Goal: Task Accomplishment & Management: Manage account settings

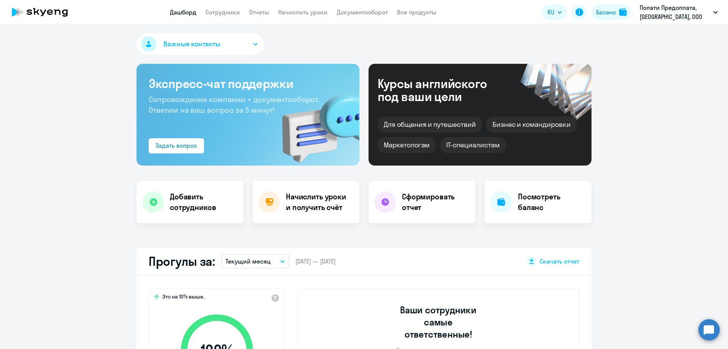
select select "30"
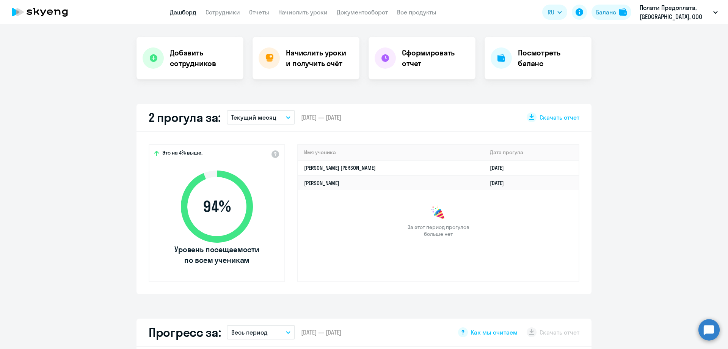
scroll to position [152, 0]
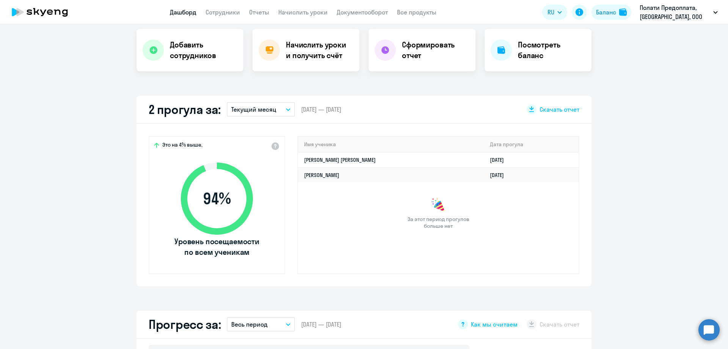
select select "30"
click at [137, 208] on div "Это на 4% выше, 94 % Уровень посещаемости по всем ученикам Имя ученика [PERSON_…" at bounding box center [364, 205] width 455 height 162
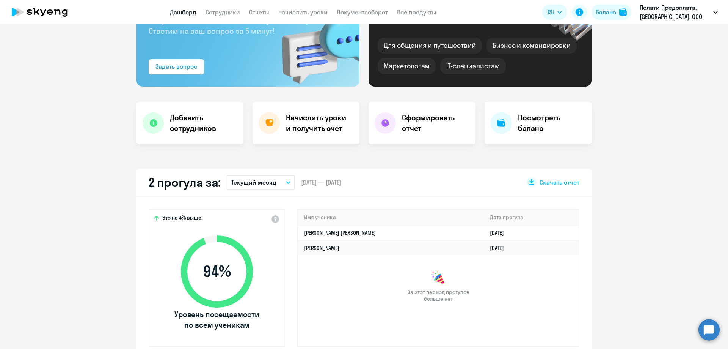
scroll to position [76, 0]
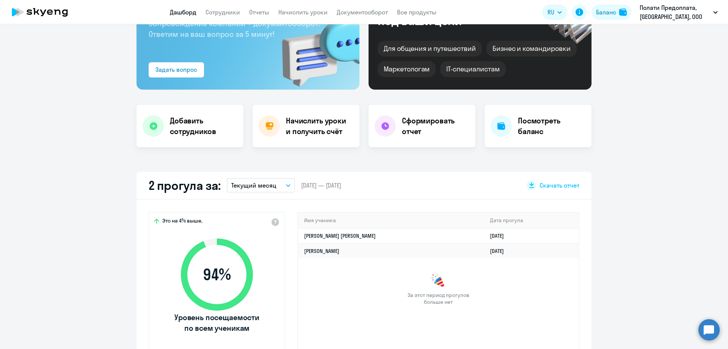
click at [75, 233] on app-truancy-attendance-dashboard "2 прогула за: Текущий месяц – 01.10.2025 — 31.10.2025 Скачать отчет Это на 4% в…" at bounding box center [364, 266] width 728 height 190
click at [226, 15] on link "Сотрудники" at bounding box center [223, 12] width 35 height 8
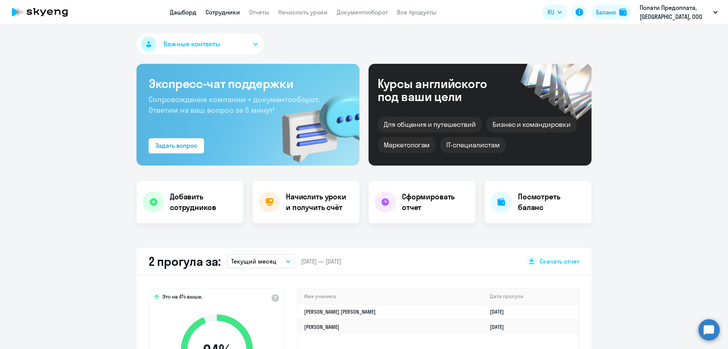
select select "30"
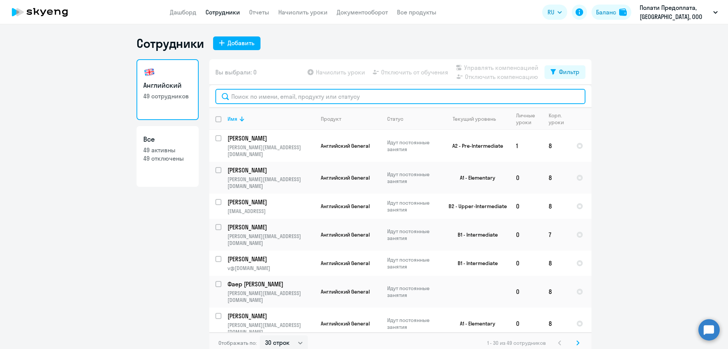
click at [247, 97] on input "text" at bounding box center [400, 96] width 370 height 15
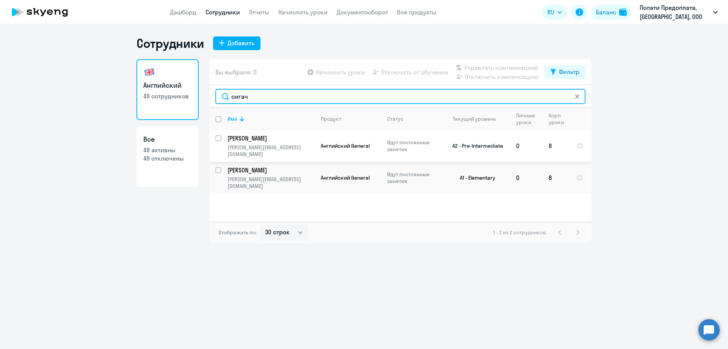
type input "сигач"
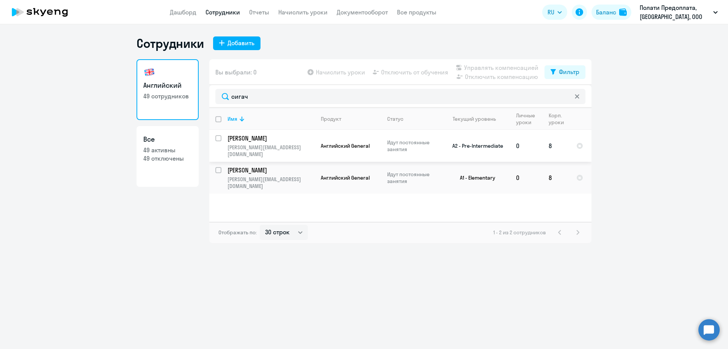
click at [219, 137] on input "select row 38729742" at bounding box center [222, 142] width 15 height 15
checkbox input "true"
click at [393, 69] on span "Отключить от обучения" at bounding box center [414, 72] width 67 height 9
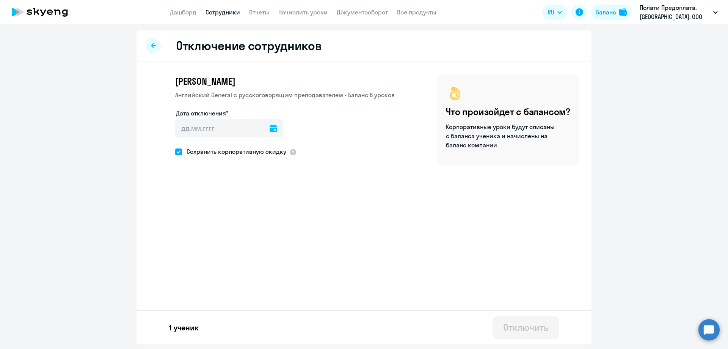
click at [270, 126] on icon at bounding box center [274, 128] width 8 height 8
click at [200, 215] on span "7" at bounding box center [201, 215] width 14 height 14
type input "07.10.2025"
type input "7.10.2025"
click at [524, 328] on div "Отключить" at bounding box center [525, 327] width 45 height 12
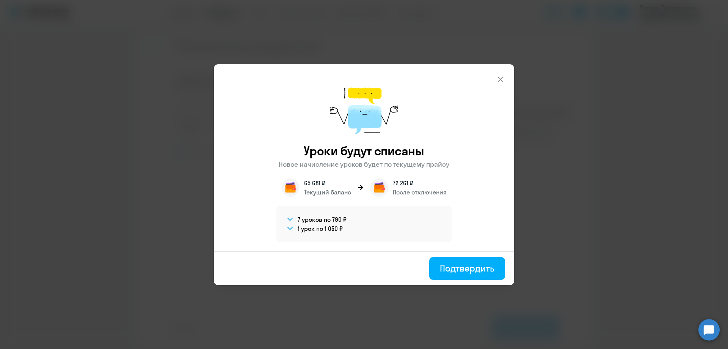
click at [502, 78] on icon at bounding box center [500, 79] width 9 height 9
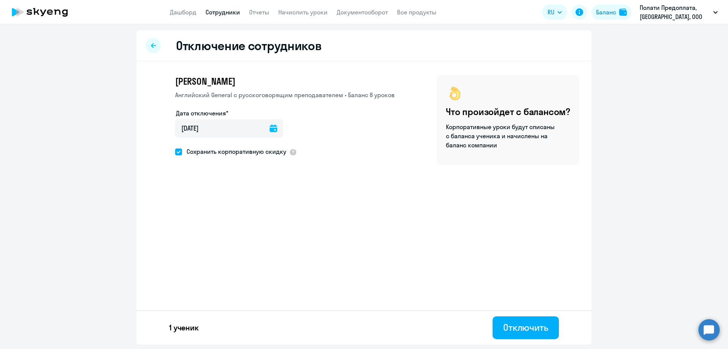
click at [270, 129] on icon at bounding box center [274, 128] width 8 height 8
drag, startPoint x: 370, startPoint y: 234, endPoint x: 382, endPoint y: 241, distance: 13.6
click at [371, 235] on div at bounding box center [364, 174] width 728 height 349
click at [524, 324] on div "Отключить" at bounding box center [525, 327] width 45 height 12
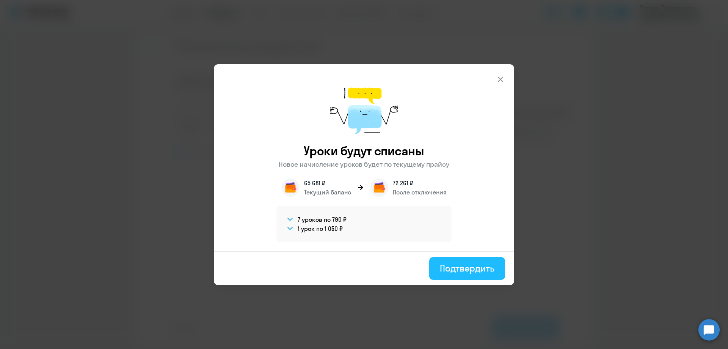
click at [466, 265] on div "Подтвердить" at bounding box center [467, 268] width 55 height 12
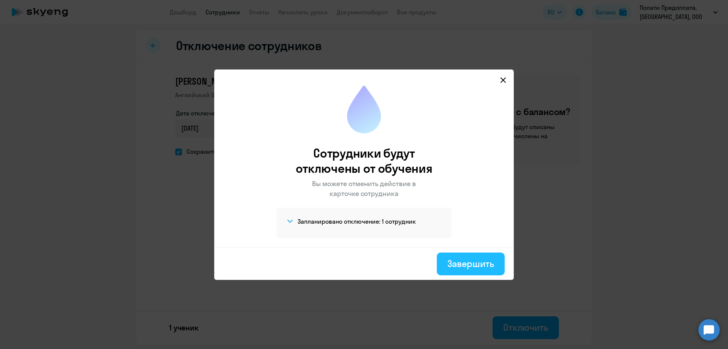
click at [468, 263] on div "Завершить" at bounding box center [471, 263] width 47 height 12
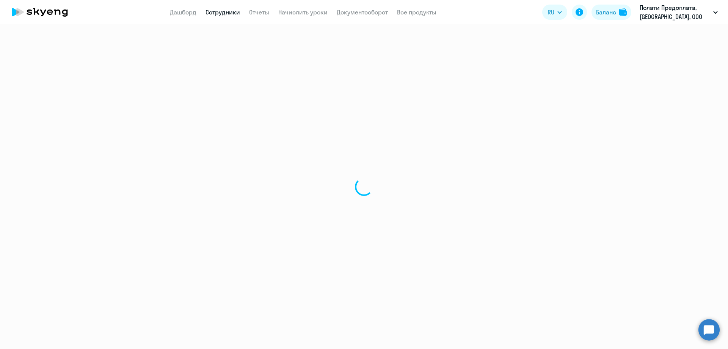
select select "30"
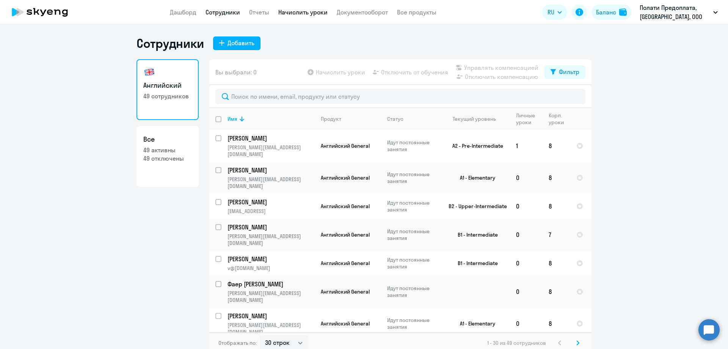
click at [299, 11] on link "Начислить уроки" at bounding box center [302, 12] width 49 height 8
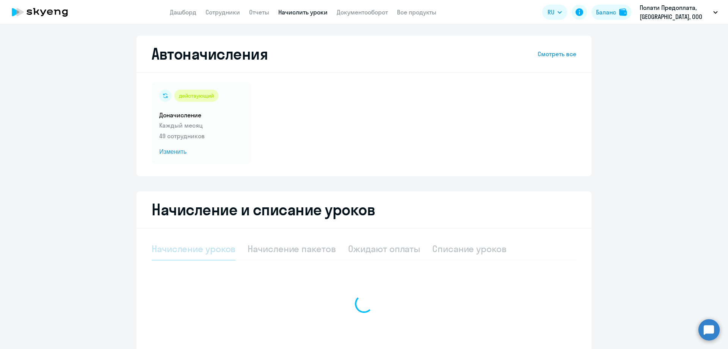
select select "10"
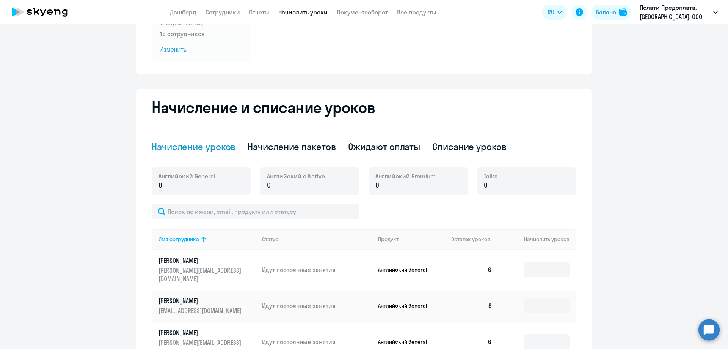
scroll to position [114, 0]
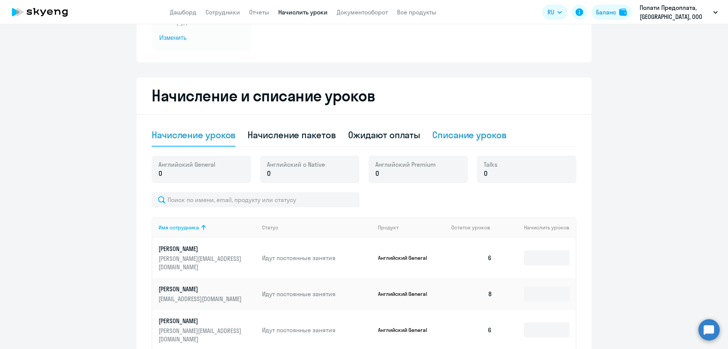
click at [443, 136] on div "Списание уроков" at bounding box center [469, 135] width 74 height 12
select select "10"
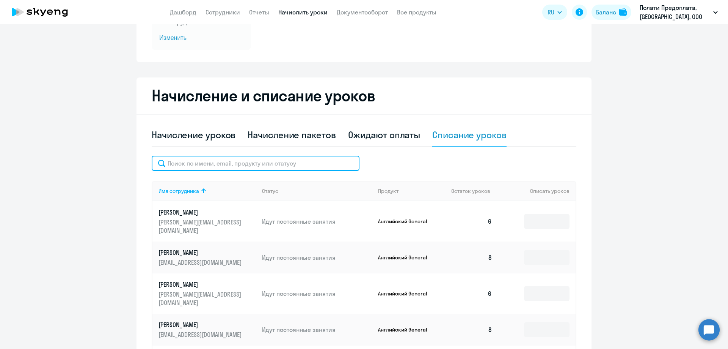
click at [180, 162] on input "text" at bounding box center [256, 163] width 208 height 15
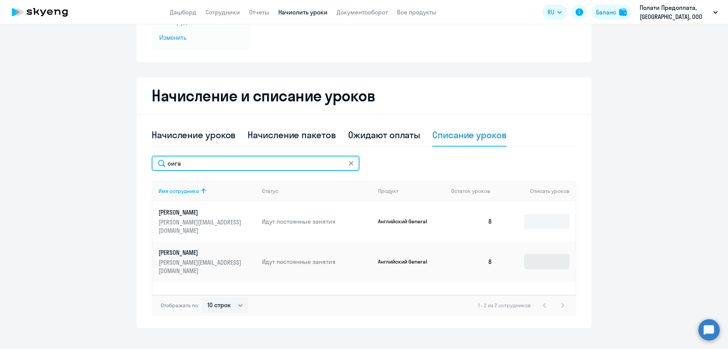
type input "сига"
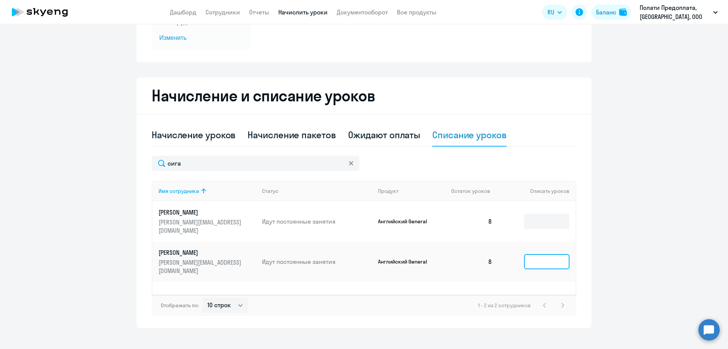
click at [537, 254] on input at bounding box center [547, 261] width 46 height 15
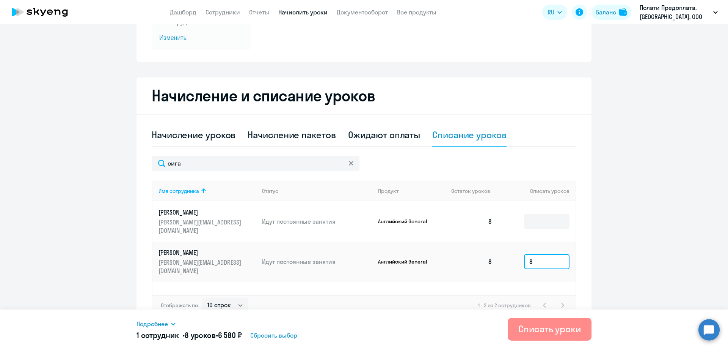
type input "8"
click at [543, 326] on div "Списать уроки" at bounding box center [550, 328] width 63 height 12
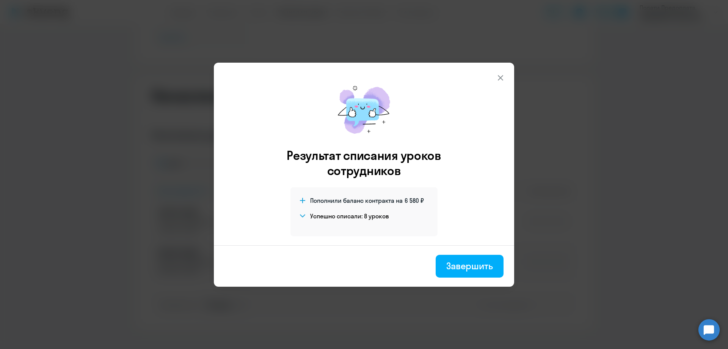
click at [300, 216] on section "Успешно списали: 8 уроков" at bounding box center [363, 215] width 126 height 9
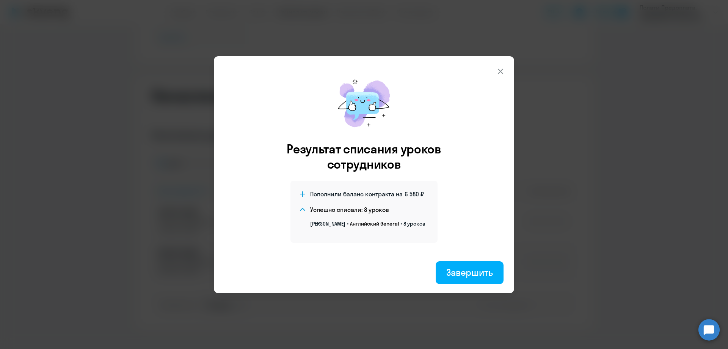
click at [459, 266] on button "Завершить" at bounding box center [470, 272] width 68 height 23
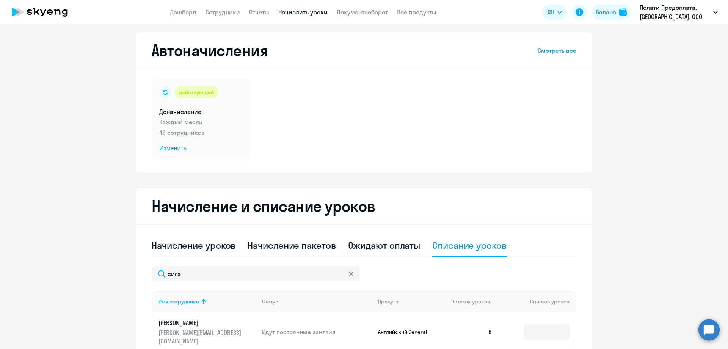
scroll to position [0, 0]
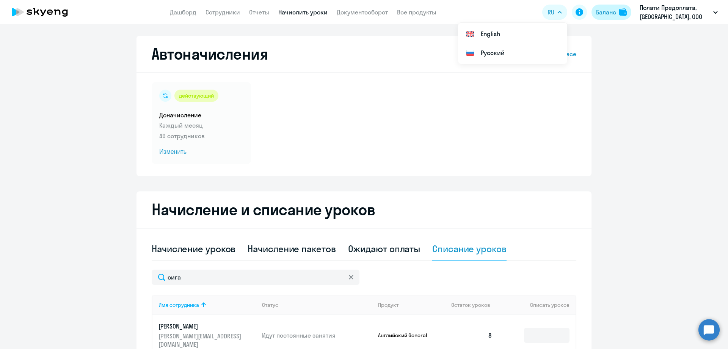
click at [612, 9] on div "Баланс" at bounding box center [606, 12] width 20 height 9
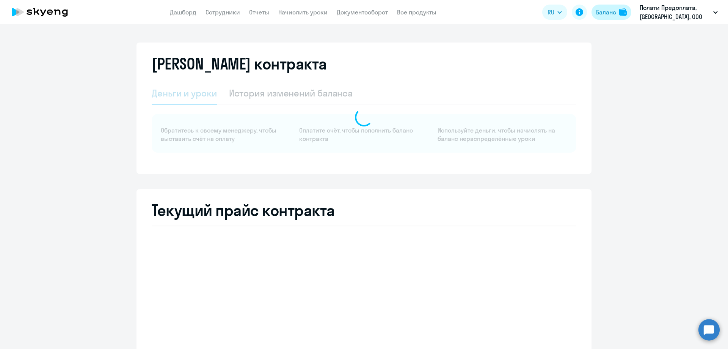
select select "english_adult_not_native_speaker"
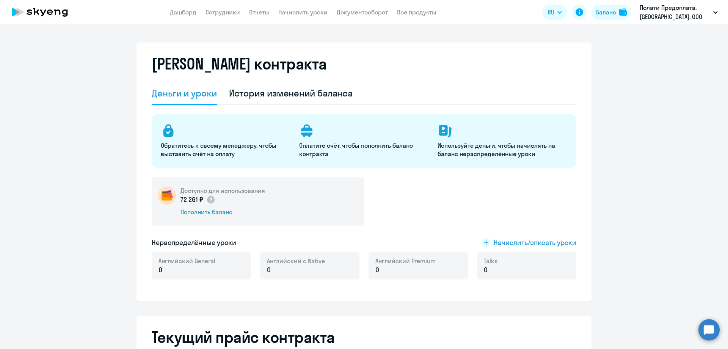
click at [262, 193] on h5 "Доступно для использования" at bounding box center [223, 190] width 85 height 8
click at [279, 99] on div "История изменений баланса" at bounding box center [291, 93] width 124 height 23
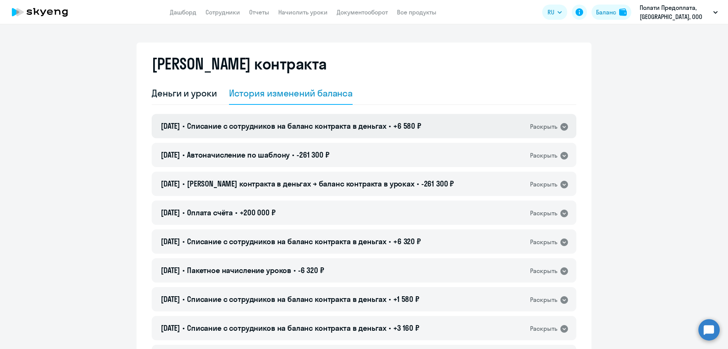
click at [564, 127] on icon at bounding box center [565, 127] width 8 height 8
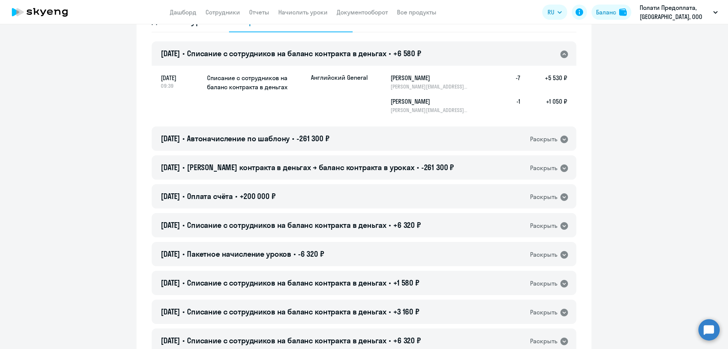
scroll to position [76, 0]
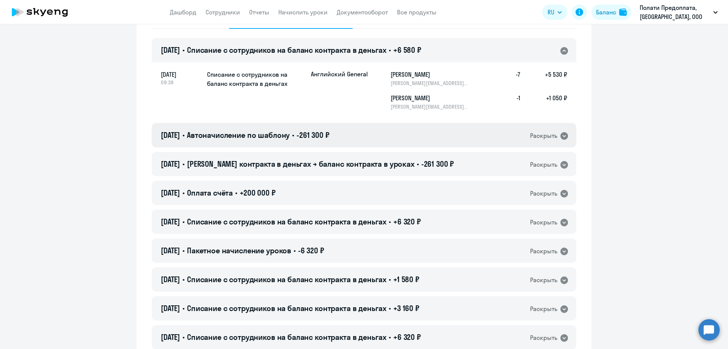
click at [564, 136] on icon at bounding box center [565, 136] width 8 height 8
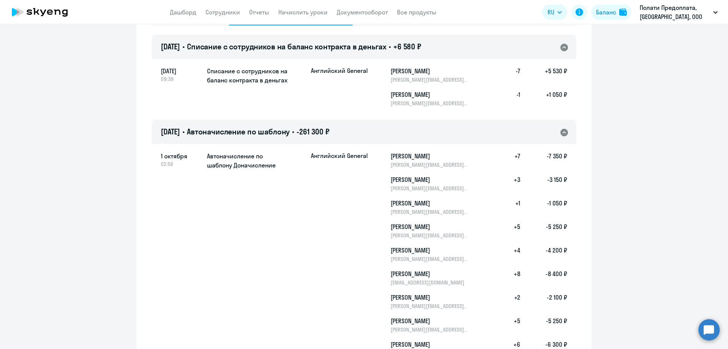
scroll to position [0, 0]
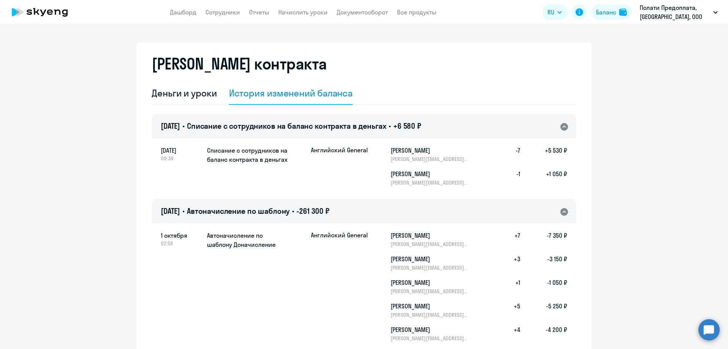
click at [41, 8] on icon at bounding box center [39, 12] width 67 height 19
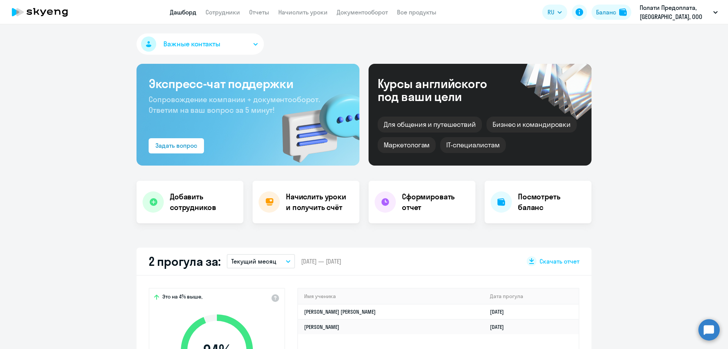
select select "30"
